Goal: Task Accomplishment & Management: Use online tool/utility

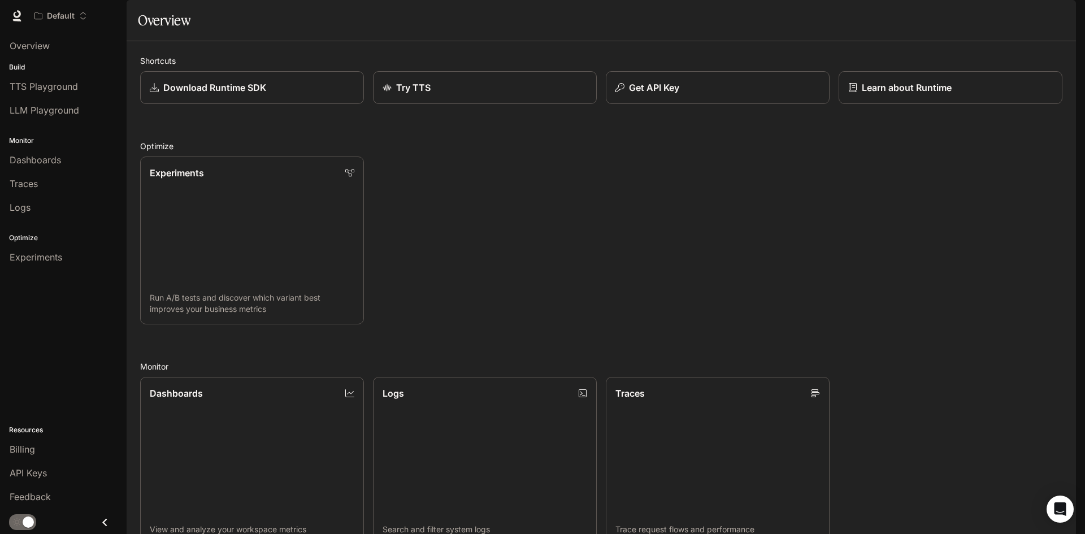
click at [41, 436] on div "Resources Billing API Keys Feedback" at bounding box center [63, 462] width 127 height 97
click at [36, 446] on div "Billing" at bounding box center [63, 450] width 107 height 14
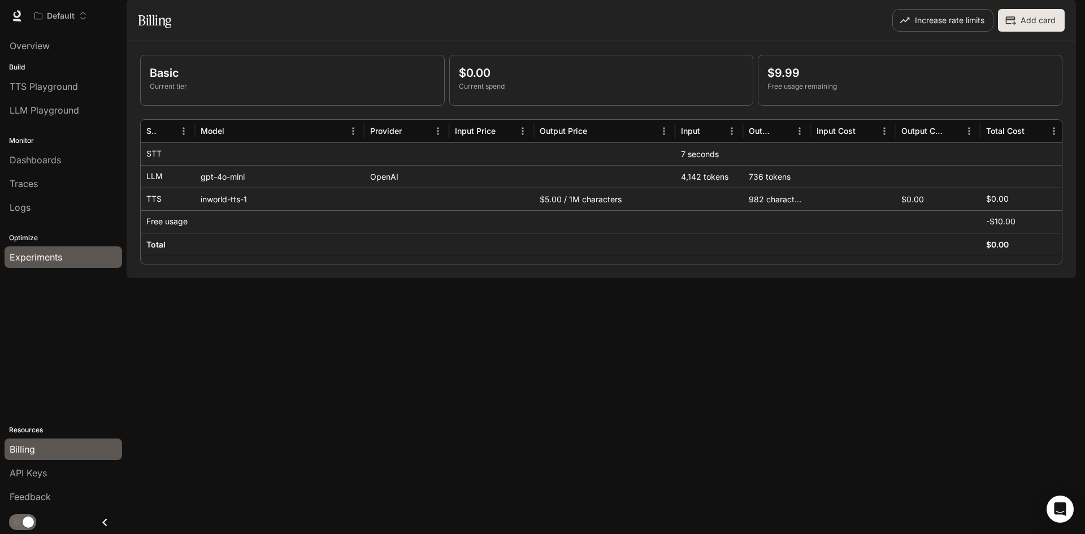
click at [37, 250] on link "Experiments" at bounding box center [64, 256] width 118 height 21
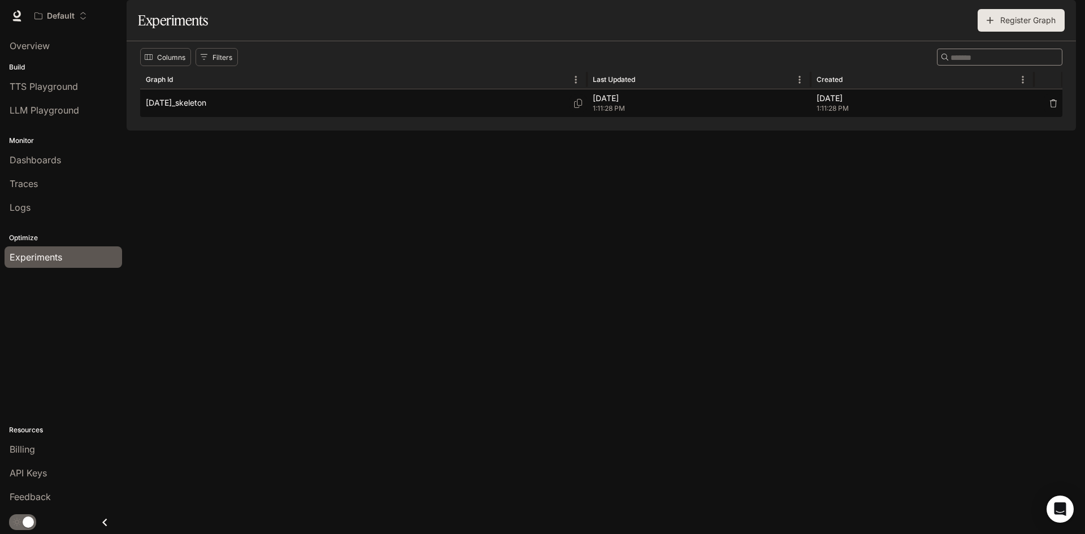
click at [206, 117] on div "[DATE]_skeleton" at bounding box center [364, 103] width 436 height 28
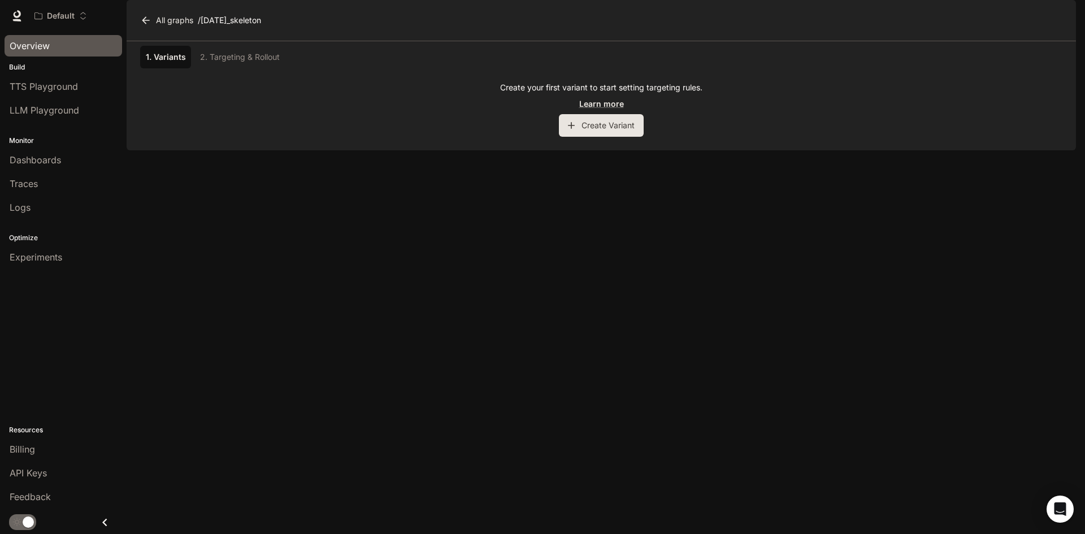
click at [40, 42] on span "Overview" at bounding box center [30, 46] width 40 height 14
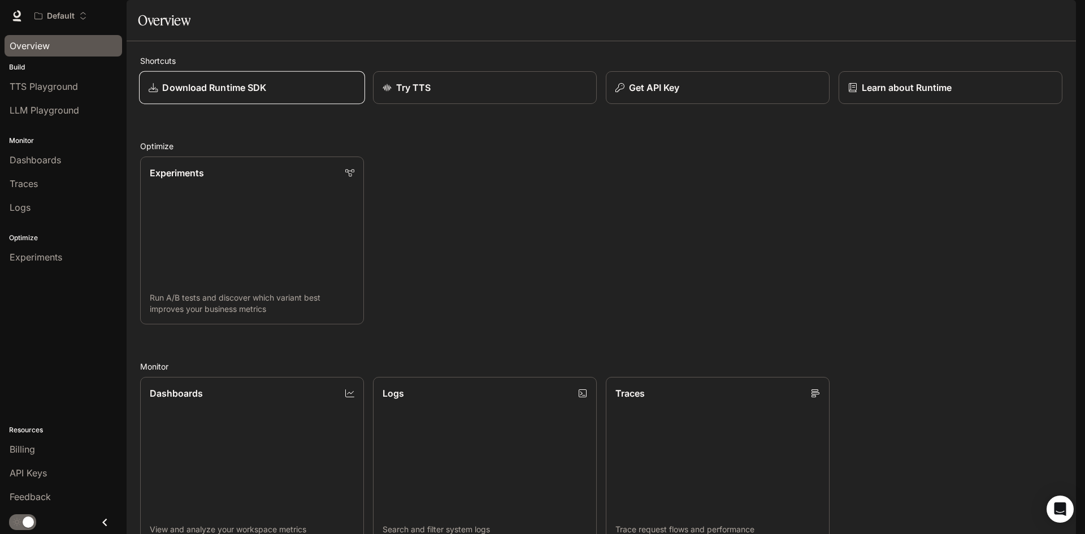
click at [274, 94] on div "Download Runtime SDK" at bounding box center [252, 88] width 207 height 14
click at [36, 447] on div "Billing" at bounding box center [63, 450] width 107 height 14
